Goal: Navigation & Orientation: Find specific page/section

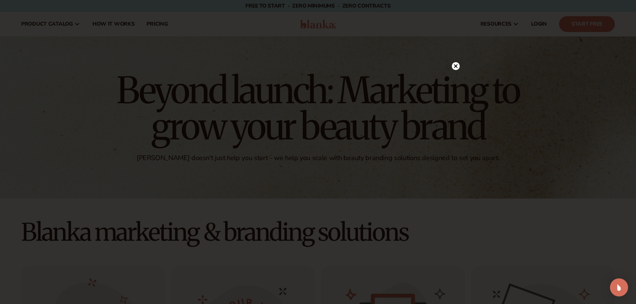
scroll to position [1868, 0]
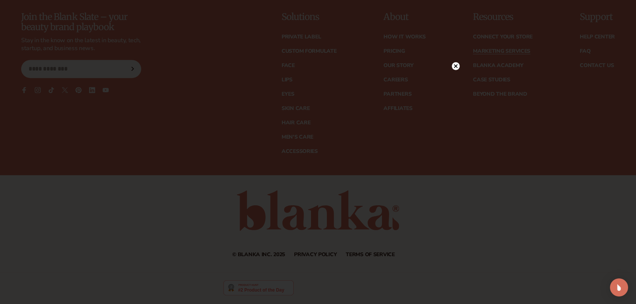
click at [455, 64] on circle at bounding box center [456, 66] width 8 height 8
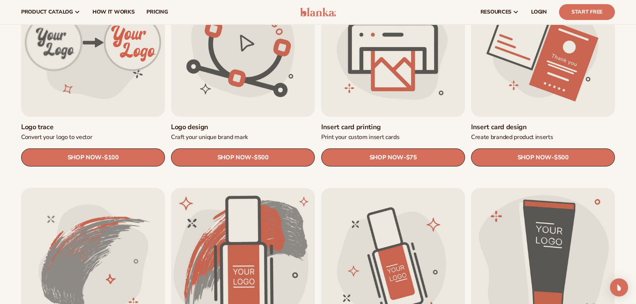
scroll to position [131, 0]
